Goal: Navigation & Orientation: Find specific page/section

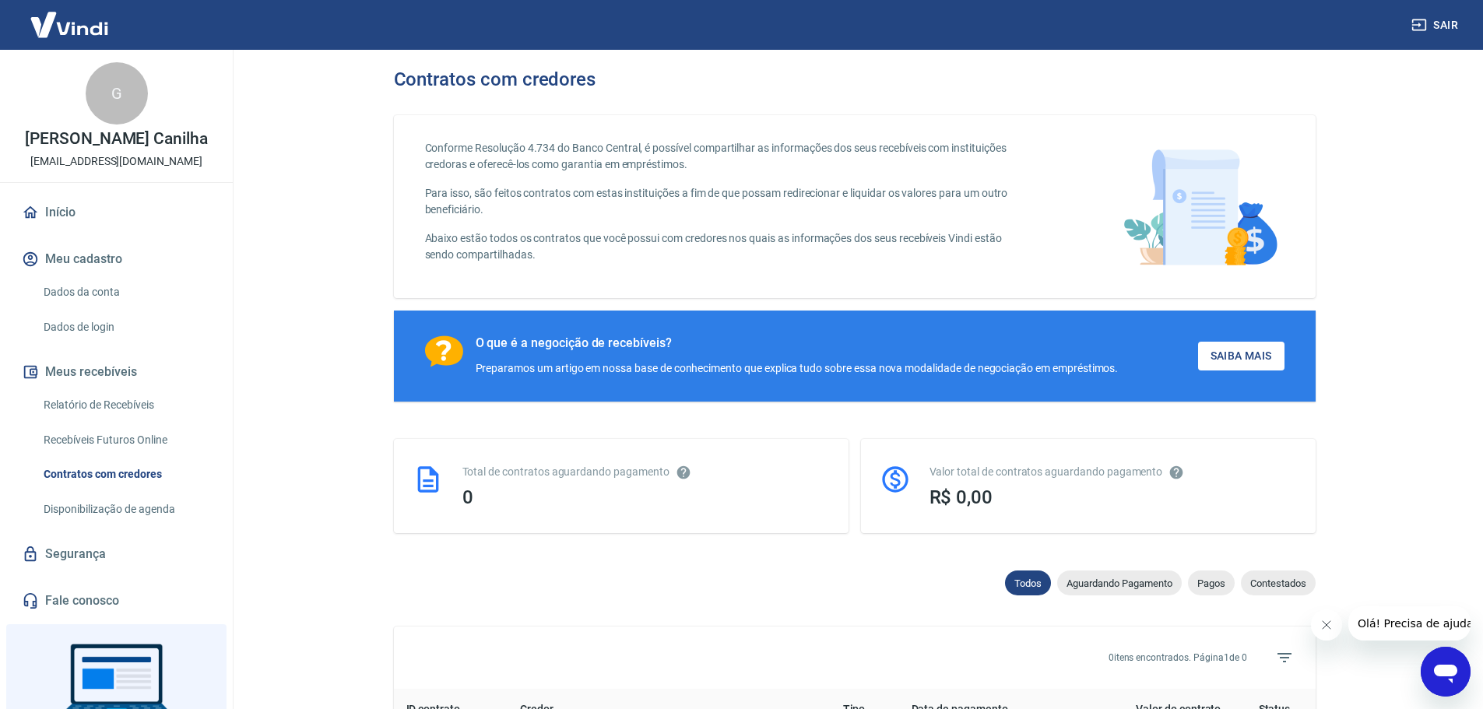
scroll to position [97, 0]
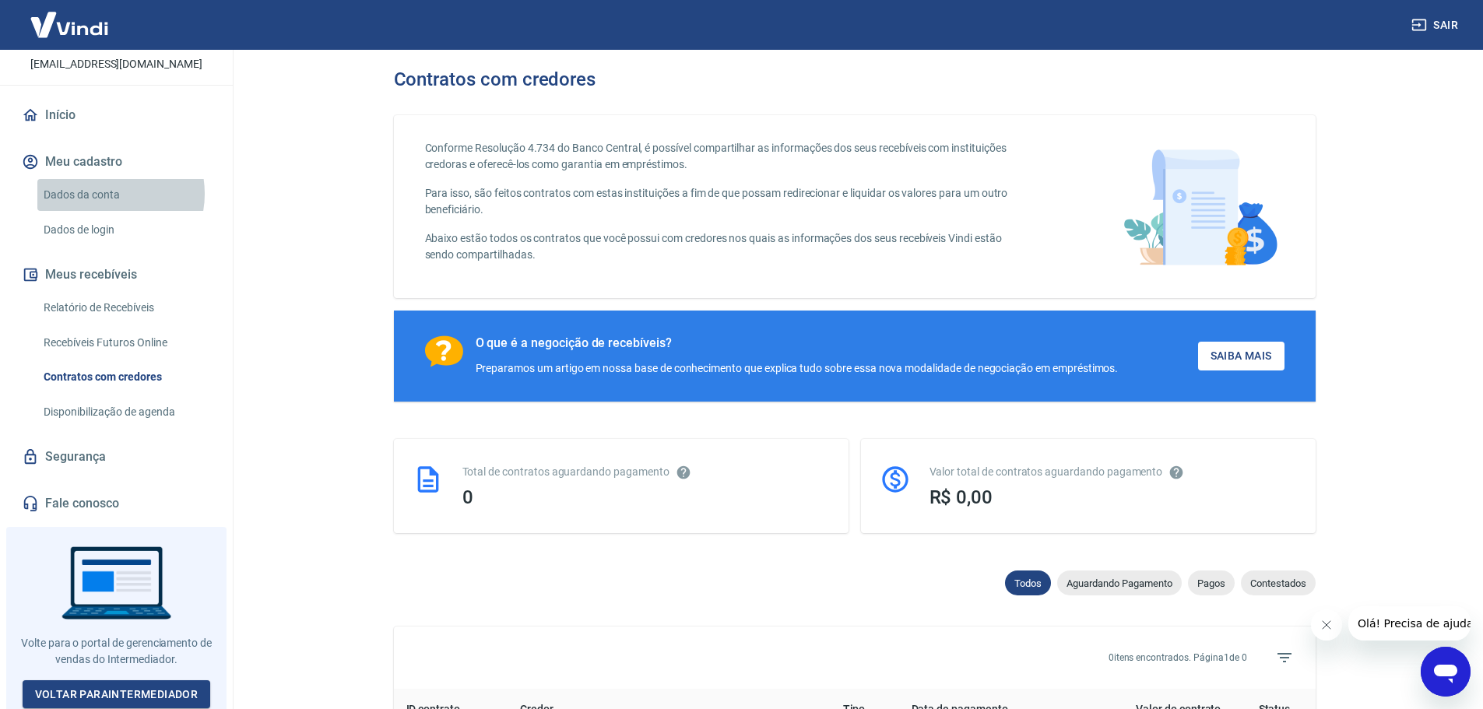
click at [103, 194] on link "Dados da conta" at bounding box center [125, 195] width 177 height 32
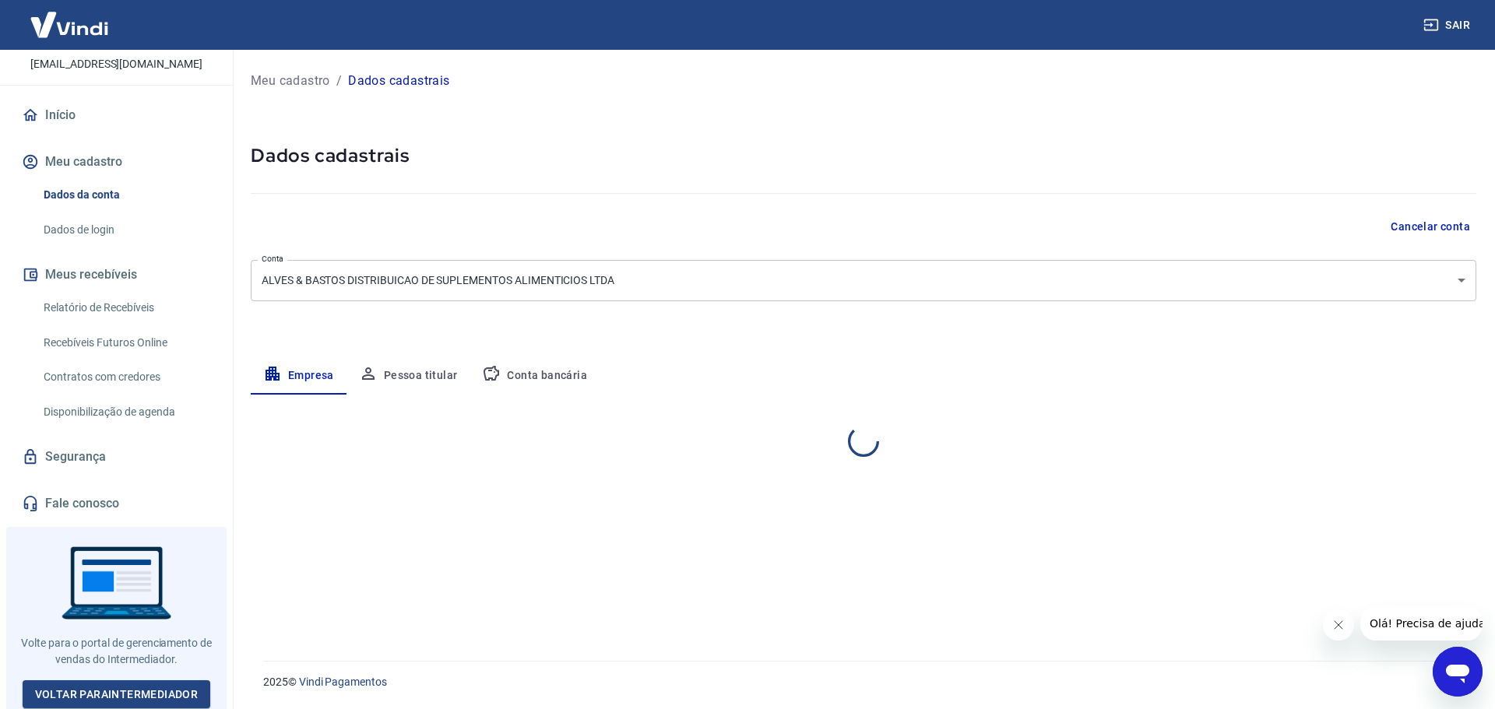
select select "SP"
select select "business"
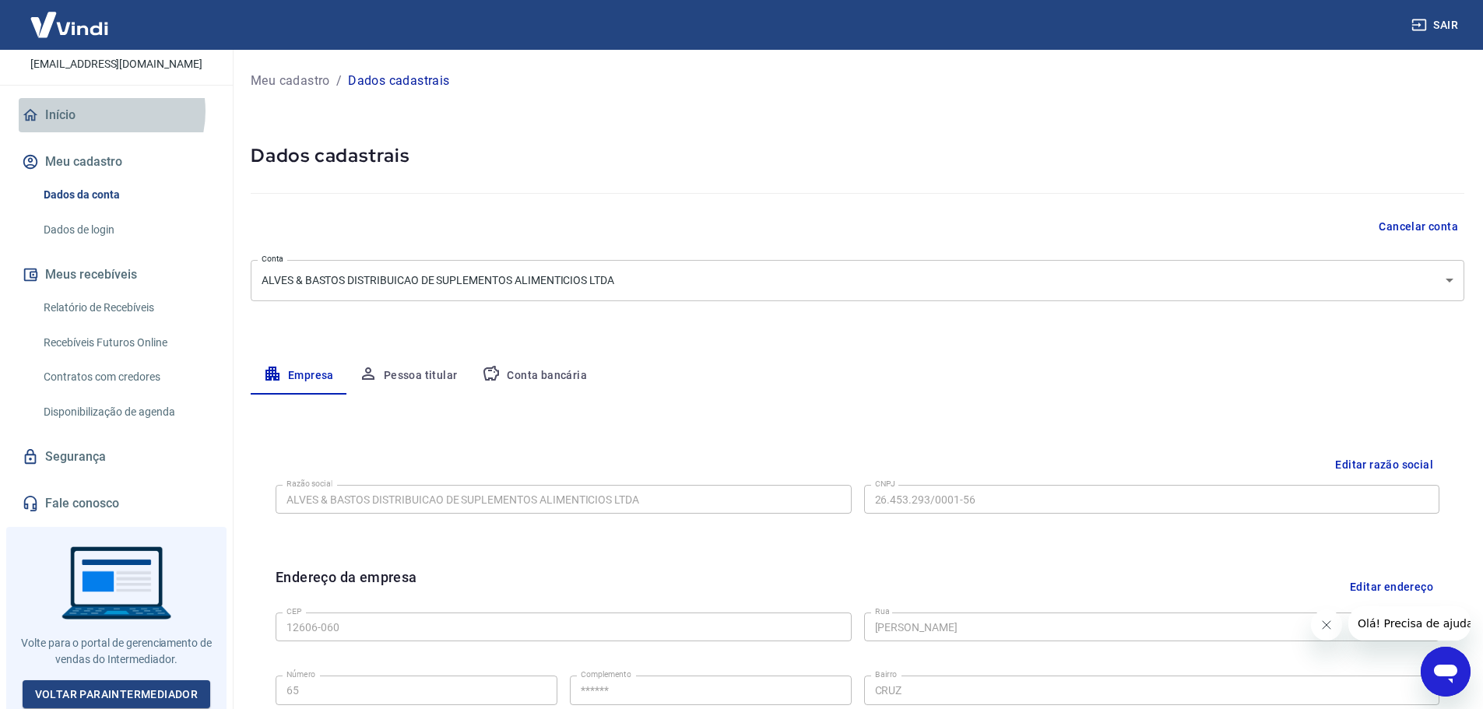
click at [100, 111] on link "Início" at bounding box center [116, 115] width 195 height 34
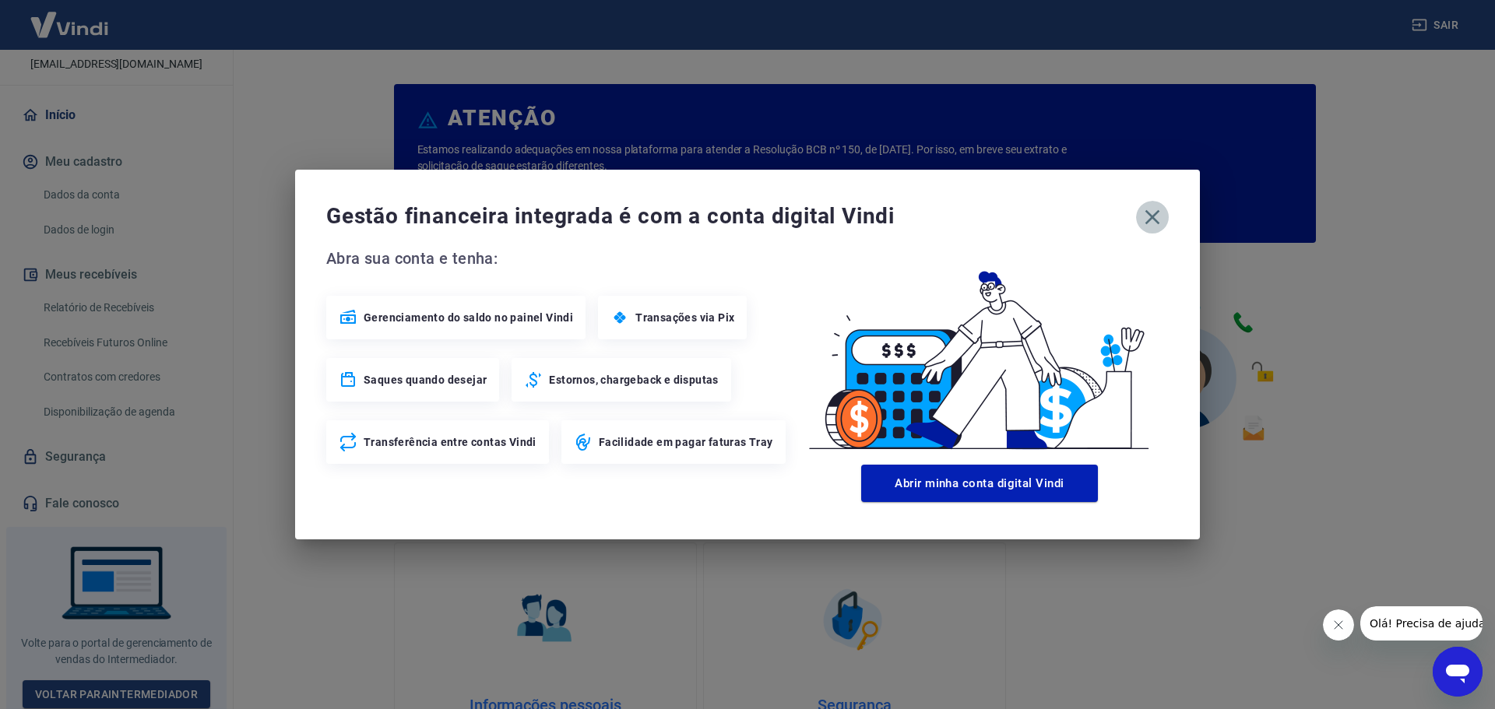
click at [1155, 222] on icon "button" at bounding box center [1152, 217] width 25 height 25
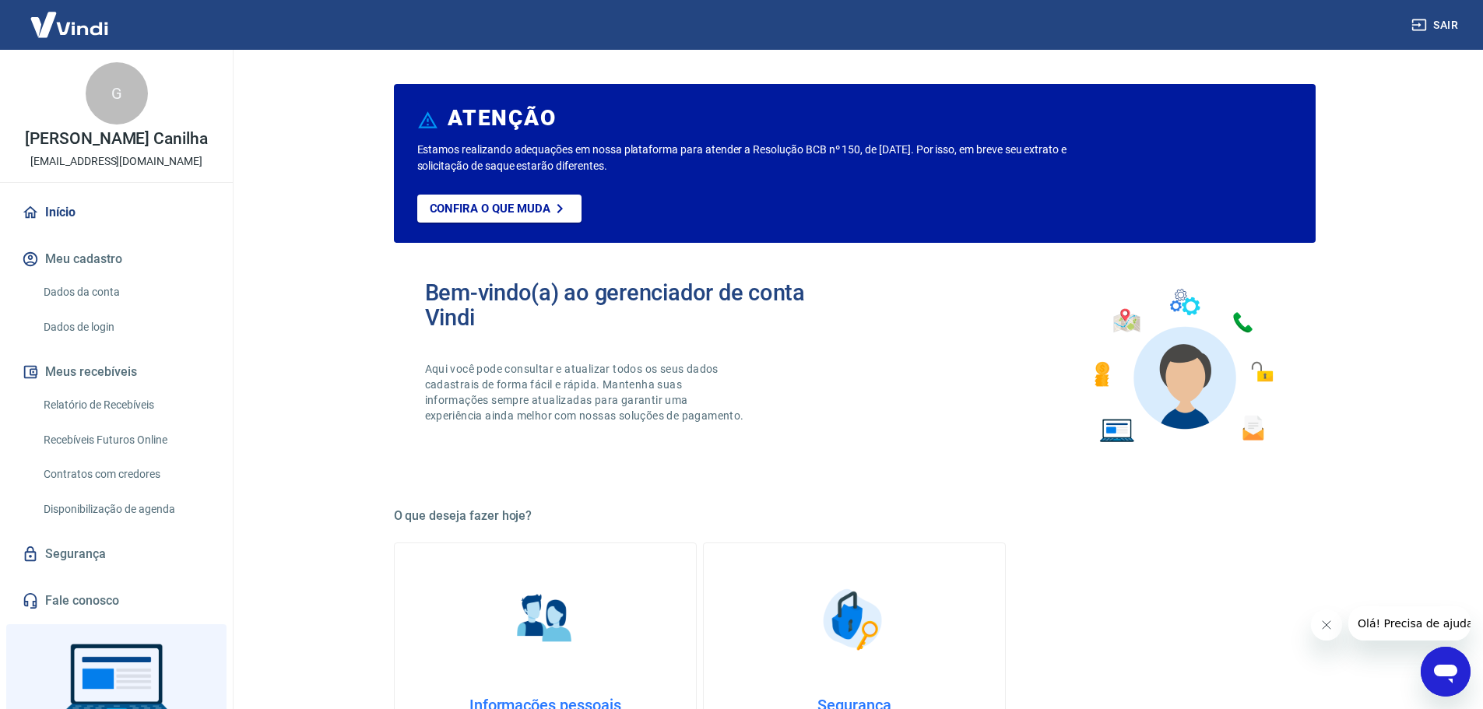
click at [66, 210] on link "Início" at bounding box center [116, 212] width 195 height 34
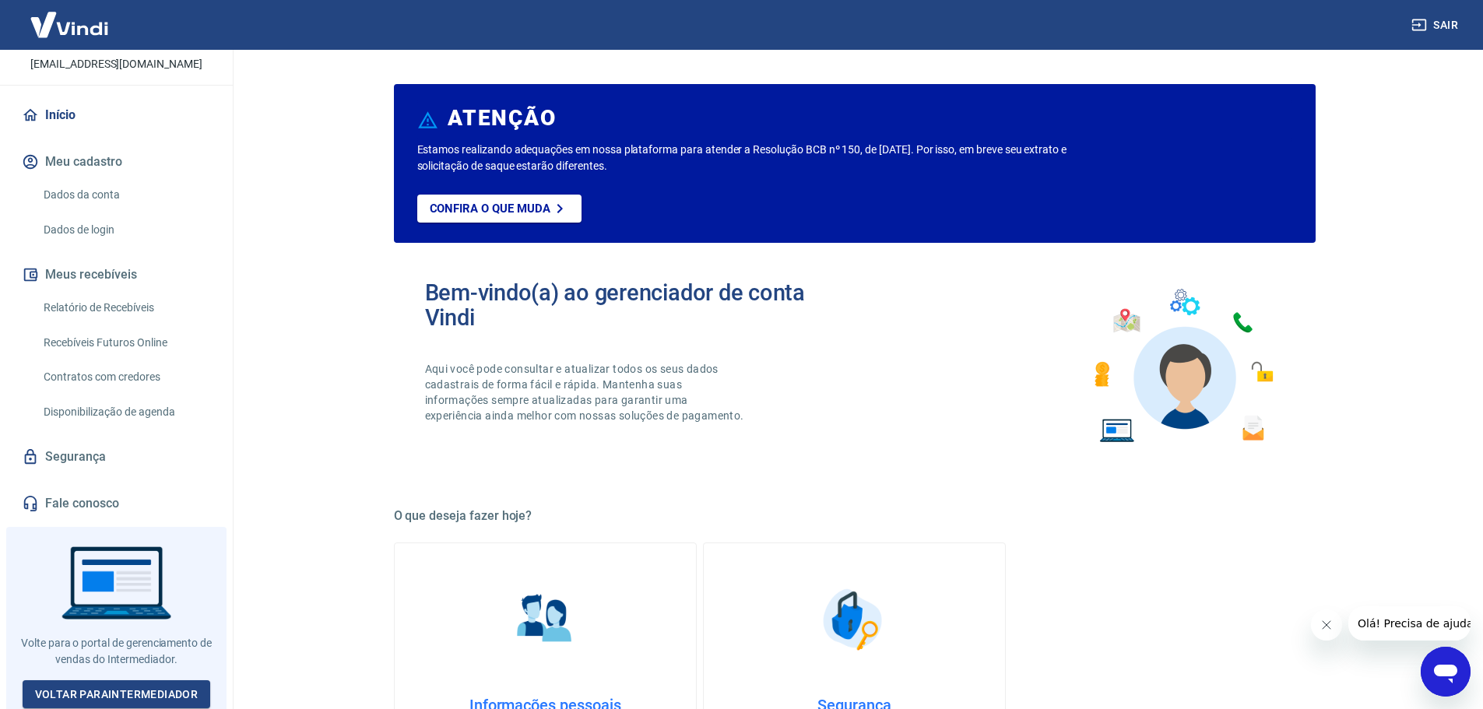
scroll to position [389, 0]
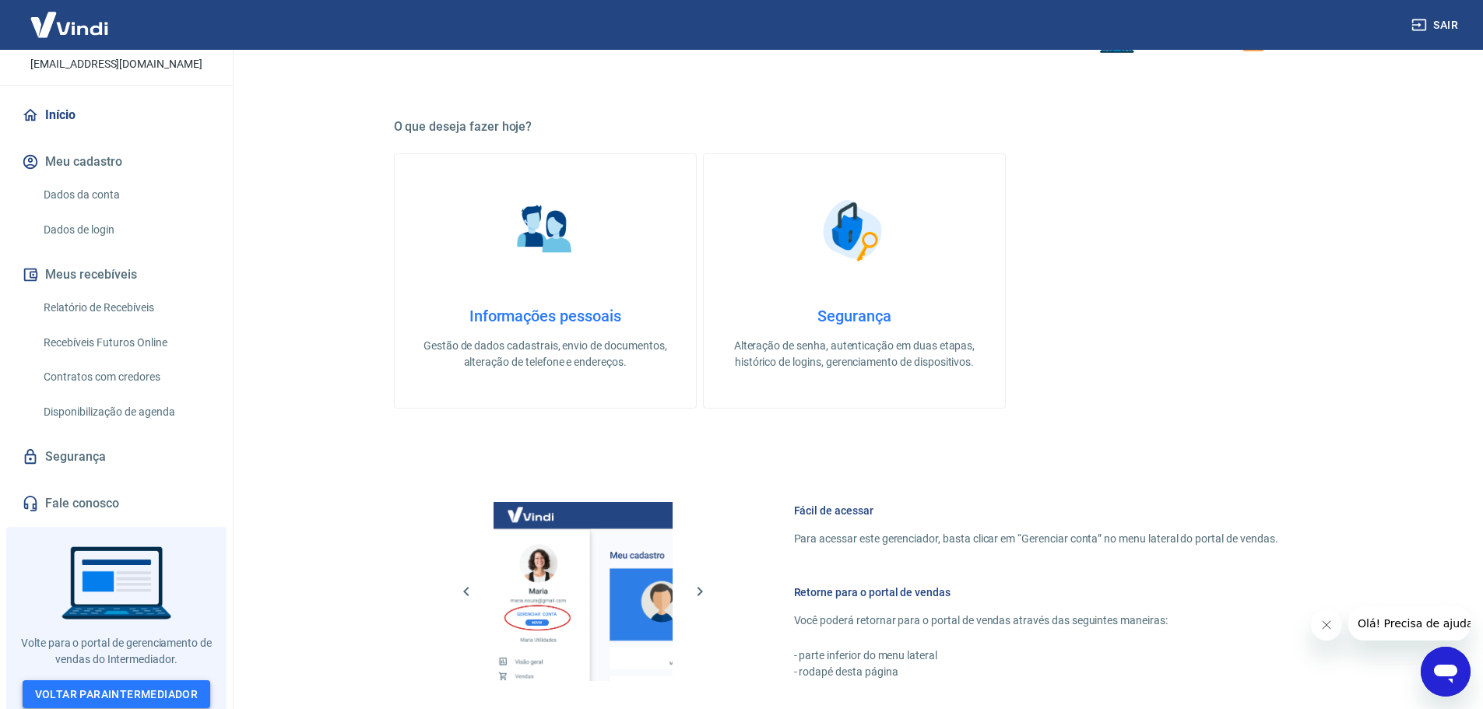
click at [155, 681] on link "Voltar para Intermediador" at bounding box center [117, 695] width 188 height 29
